Goal: Browse casually: Explore the website without a specific task or goal

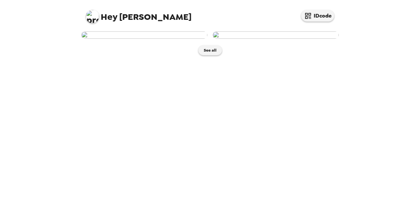
click at [0, 150] on html "Hey Cassidy IDcode See all" at bounding box center [210, 111] width 420 height 223
click at [10, 121] on div "Hey Cassidy IDcode See all" at bounding box center [210, 111] width 420 height 223
click at [283, 39] on img at bounding box center [276, 34] width 126 height 7
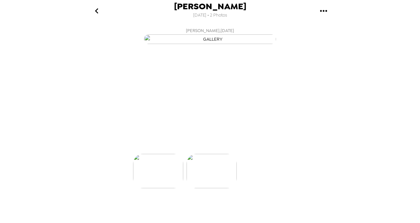
scroll to position [0, 53]
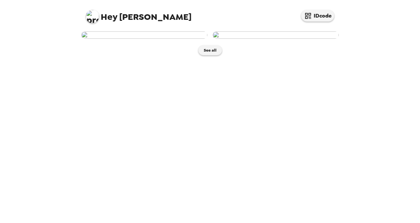
click at [265, 39] on img at bounding box center [276, 34] width 126 height 7
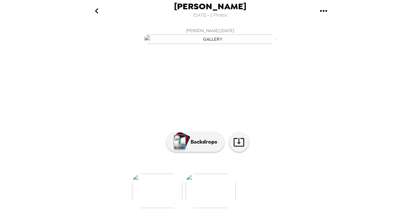
scroll to position [63, 0]
click at [199, 143] on button "Backdrops" at bounding box center [195, 142] width 58 height 20
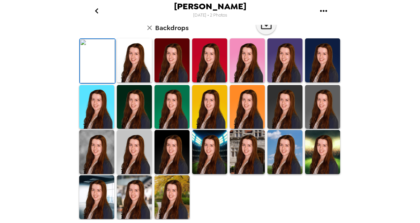
scroll to position [148, 0]
drag, startPoint x: 101, startPoint y: 175, endPoint x: 175, endPoint y: 152, distance: 78.3
click at [101, 174] on img at bounding box center [96, 152] width 35 height 44
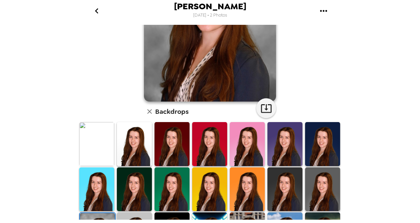
scroll to position [94, 0]
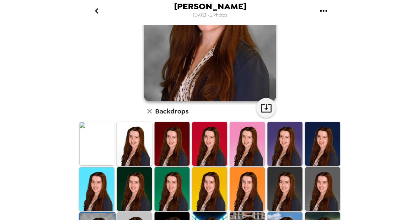
click at [89, 149] on img at bounding box center [96, 144] width 35 height 44
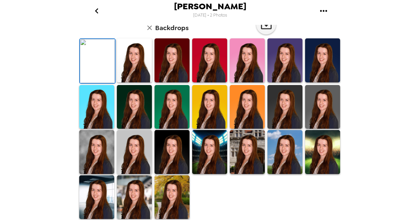
scroll to position [108, 0]
click at [288, 82] on img at bounding box center [285, 60] width 35 height 44
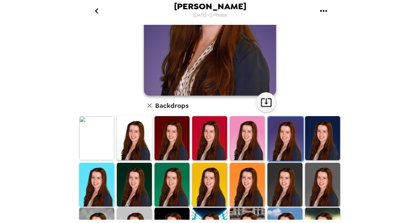
scroll to position [147, 0]
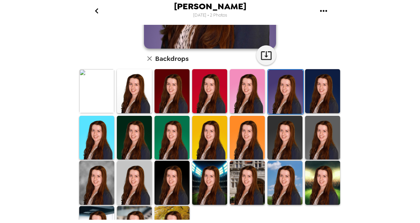
click at [326, 142] on img at bounding box center [322, 138] width 35 height 44
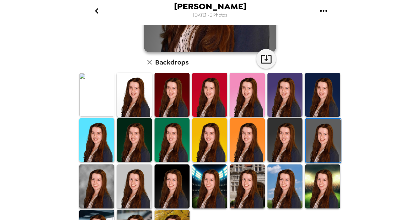
scroll to position [145, 0]
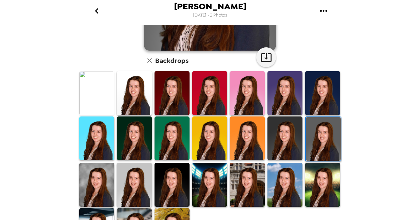
click at [126, 180] on img at bounding box center [134, 184] width 35 height 44
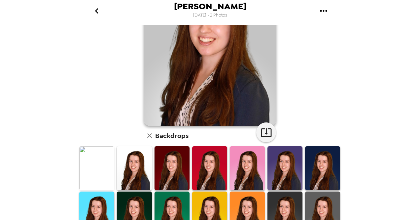
scroll to position [77, 0]
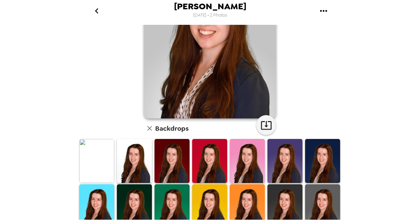
click at [131, 162] on img at bounding box center [134, 161] width 35 height 44
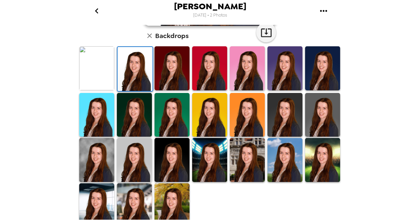
scroll to position [174, 0]
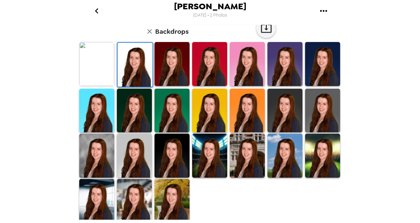
click at [102, 151] on img at bounding box center [96, 155] width 35 height 44
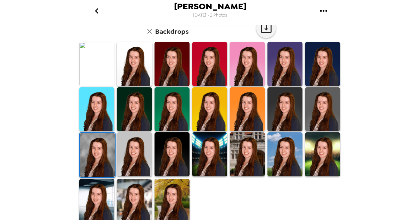
click at [135, 200] on img at bounding box center [134, 201] width 35 height 44
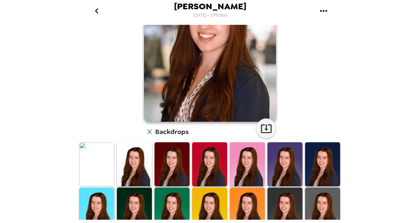
scroll to position [77, 0]
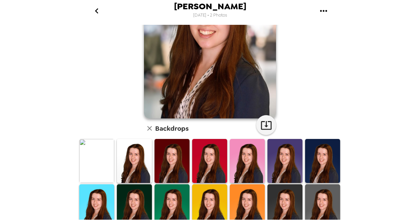
click at [252, 155] on img at bounding box center [247, 161] width 35 height 44
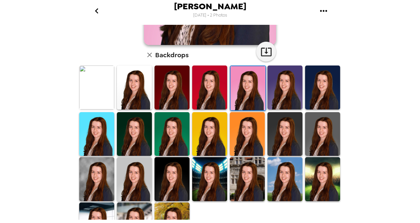
scroll to position [174, 0]
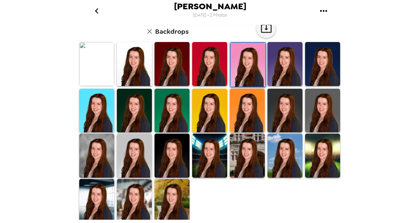
click at [99, 68] on img at bounding box center [96, 64] width 35 height 44
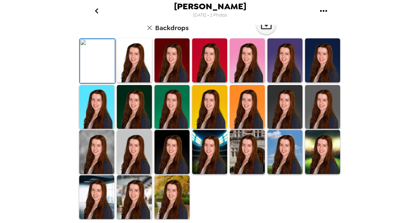
scroll to position [54, 0]
click at [134, 82] on img at bounding box center [134, 60] width 35 height 44
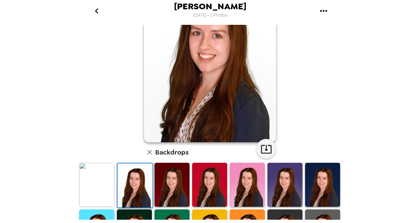
click at [171, 185] on img at bounding box center [172, 184] width 35 height 44
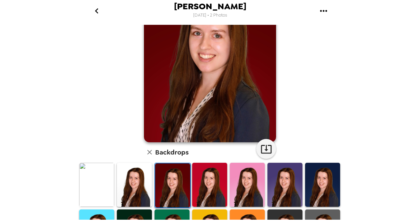
click at [212, 182] on img at bounding box center [209, 184] width 35 height 44
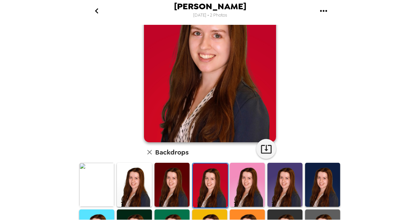
click at [244, 183] on img at bounding box center [247, 184] width 35 height 44
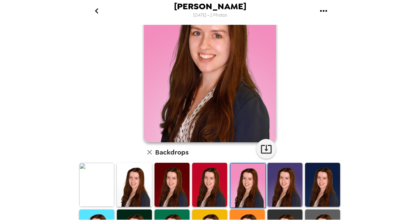
click at [282, 183] on img at bounding box center [285, 184] width 35 height 44
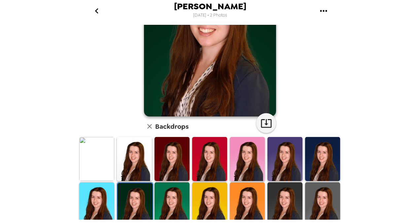
scroll to position [81, 0]
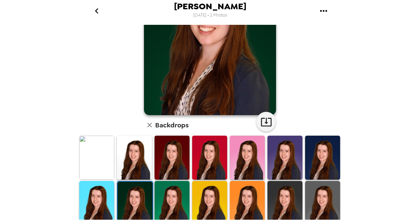
click at [162, 193] on img at bounding box center [172, 203] width 35 height 44
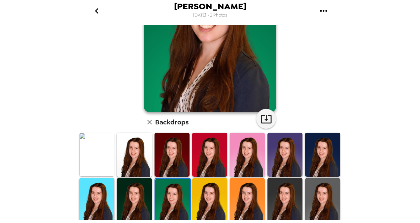
scroll to position [84, 0]
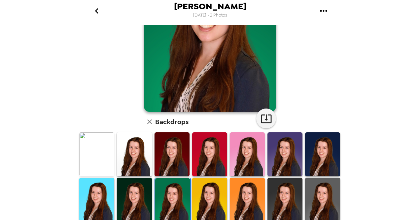
click at [201, 191] on img at bounding box center [209, 199] width 35 height 44
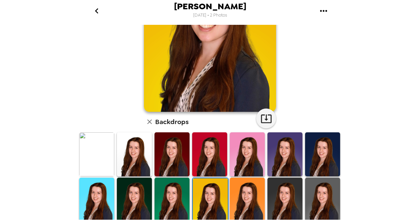
click at [244, 195] on img at bounding box center [247, 199] width 35 height 44
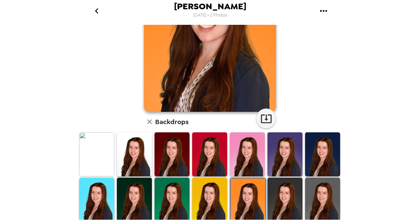
click at [284, 198] on img at bounding box center [285, 199] width 35 height 44
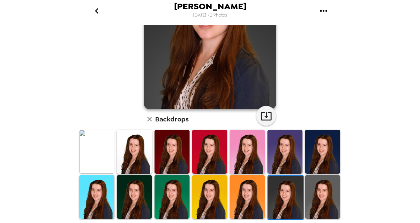
scroll to position [87, 0]
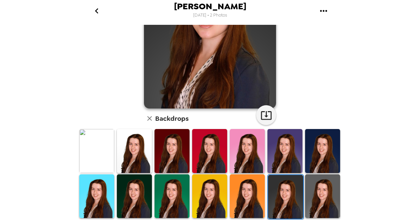
click at [316, 195] on img at bounding box center [322, 196] width 35 height 44
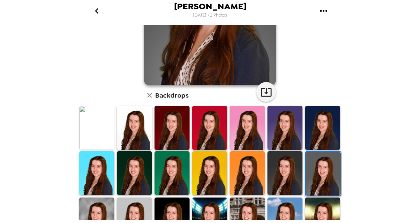
scroll to position [111, 0]
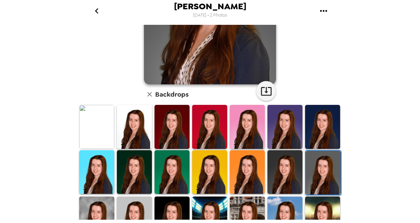
click at [288, 172] on img at bounding box center [285, 172] width 35 height 44
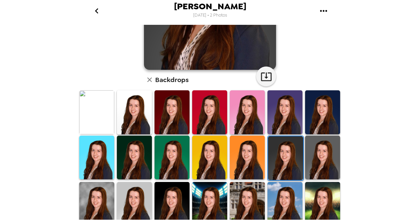
scroll to position [158, 0]
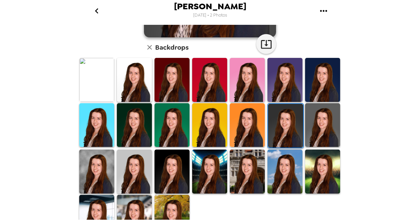
click at [102, 166] on img at bounding box center [96, 171] width 35 height 44
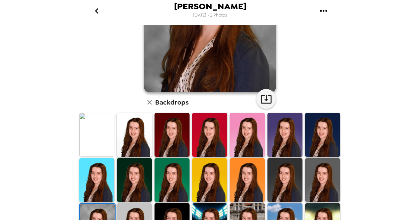
scroll to position [104, 0]
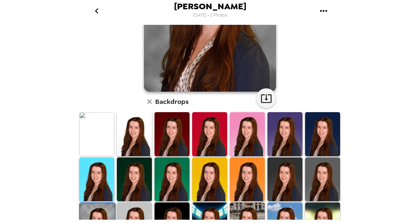
click at [134, 213] on img at bounding box center [134, 224] width 35 height 44
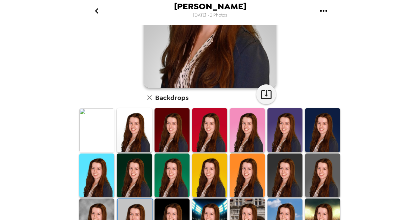
scroll to position [119, 0]
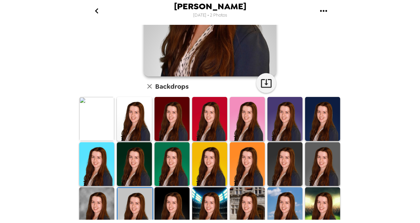
click at [179, 201] on img at bounding box center [172, 209] width 35 height 44
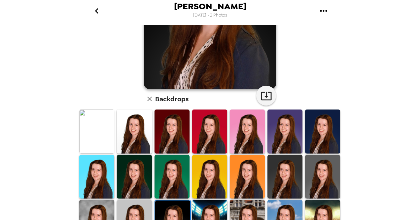
scroll to position [106, 0]
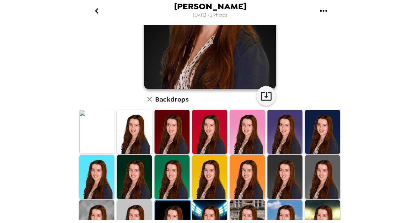
click at [204, 210] on img at bounding box center [209, 222] width 35 height 44
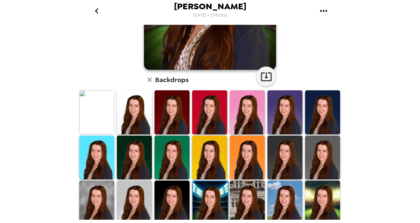
scroll to position [126, 0]
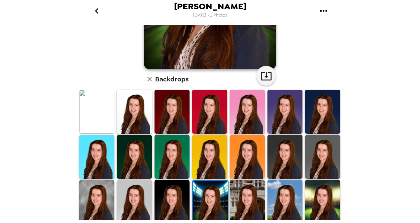
click at [239, 197] on img at bounding box center [247, 202] width 35 height 44
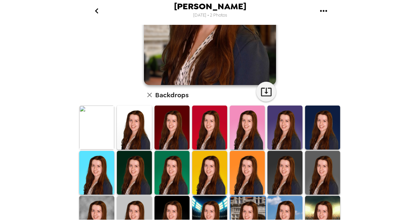
scroll to position [136, 0]
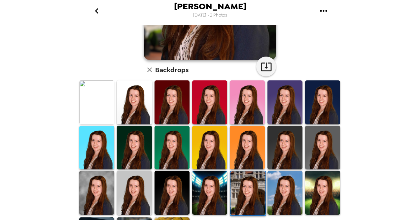
click at [290, 187] on img at bounding box center [285, 192] width 35 height 44
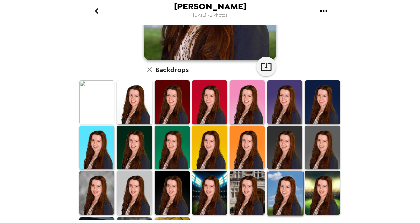
click at [323, 188] on img at bounding box center [322, 192] width 35 height 44
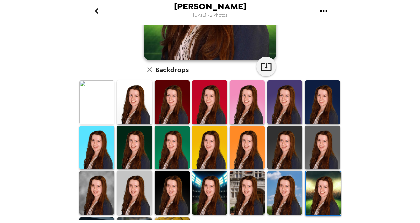
scroll to position [174, 0]
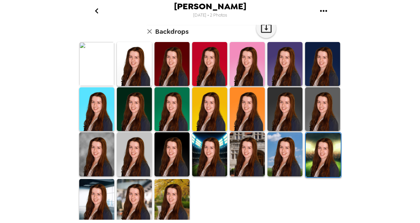
click at [100, 192] on img at bounding box center [96, 201] width 35 height 44
click at [104, 205] on img at bounding box center [96, 201] width 35 height 44
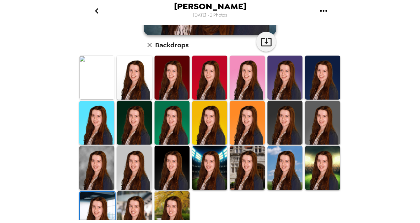
scroll to position [168, 0]
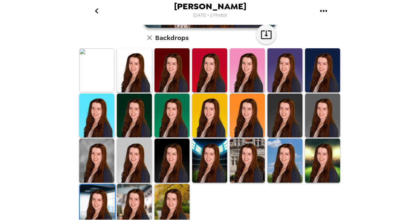
click at [135, 203] on img at bounding box center [134, 206] width 35 height 44
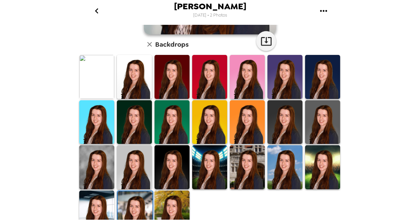
scroll to position [163, 0]
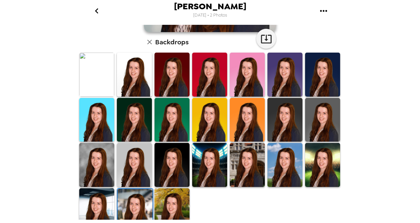
click at [175, 199] on img at bounding box center [172, 210] width 35 height 44
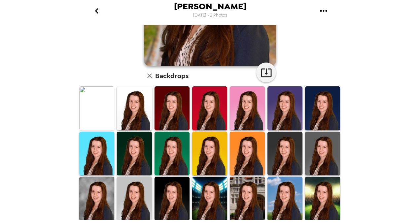
scroll to position [130, 0]
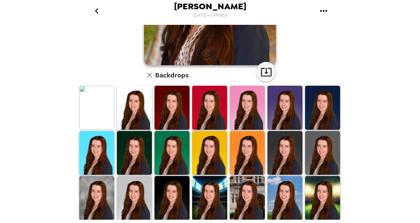
click at [103, 198] on img at bounding box center [96, 198] width 35 height 44
